Goal: Check status

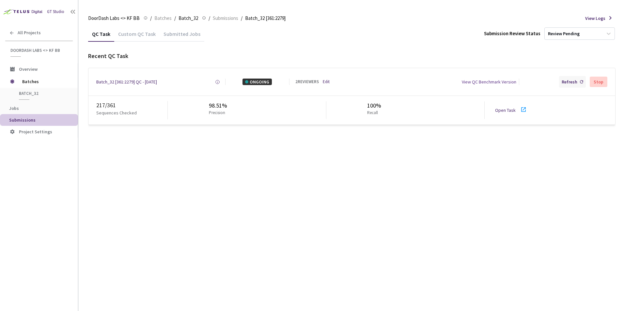
click at [580, 81] on div "Refresh" at bounding box center [572, 82] width 27 height 12
click at [579, 81] on div "Refresh" at bounding box center [572, 82] width 27 height 12
click at [579, 80] on div "Refresh" at bounding box center [572, 82] width 27 height 12
click at [523, 111] on icon at bounding box center [524, 110] width 8 height 8
click at [577, 81] on div "Refresh" at bounding box center [570, 82] width 16 height 7
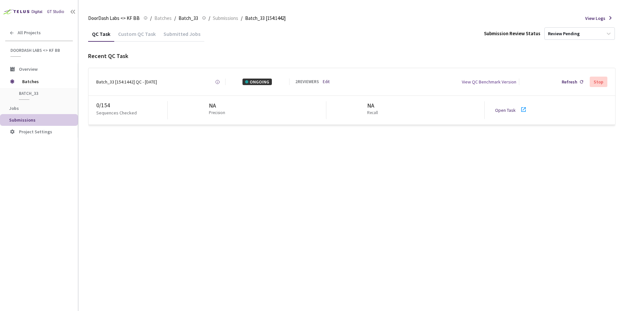
click at [523, 109] on icon at bounding box center [524, 110] width 8 height 8
